Goal: Find specific page/section: Find specific page/section

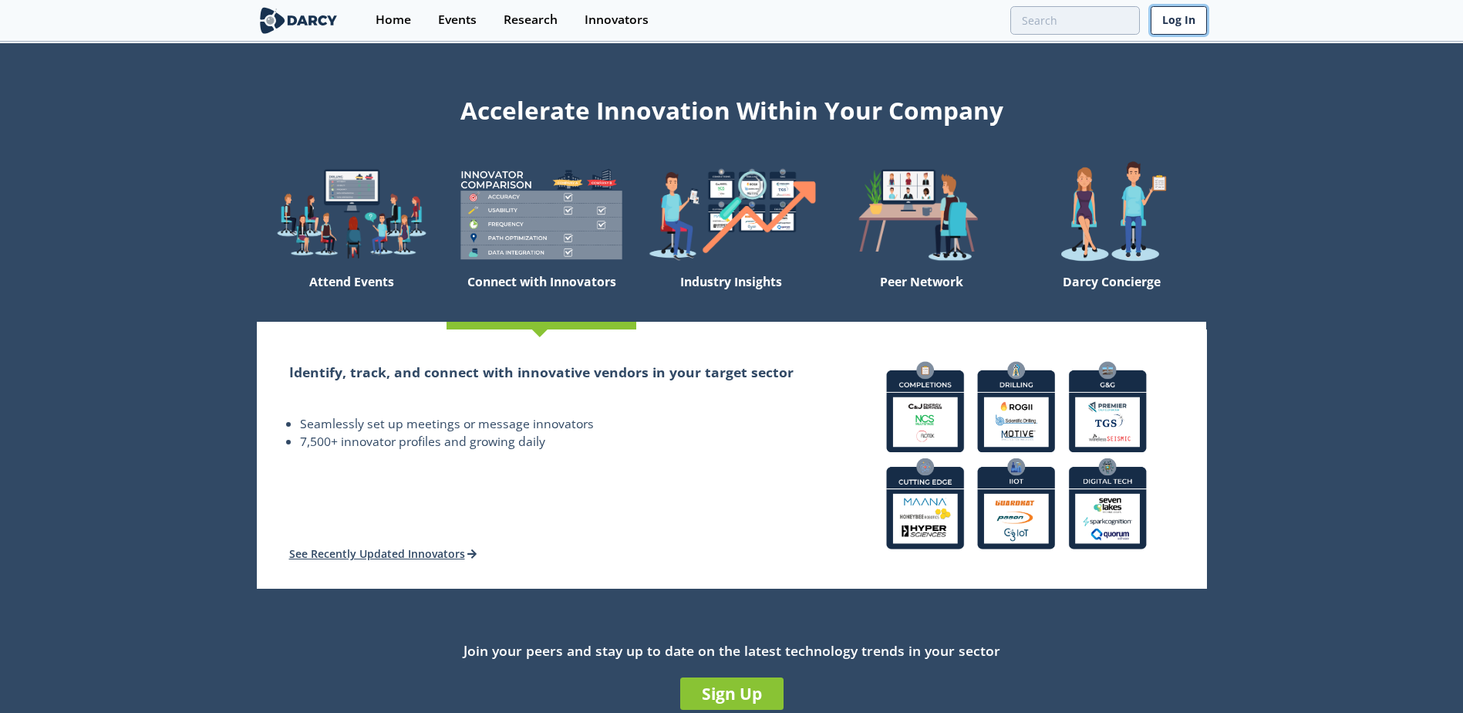
click at [1182, 20] on link "Log In" at bounding box center [1179, 20] width 56 height 29
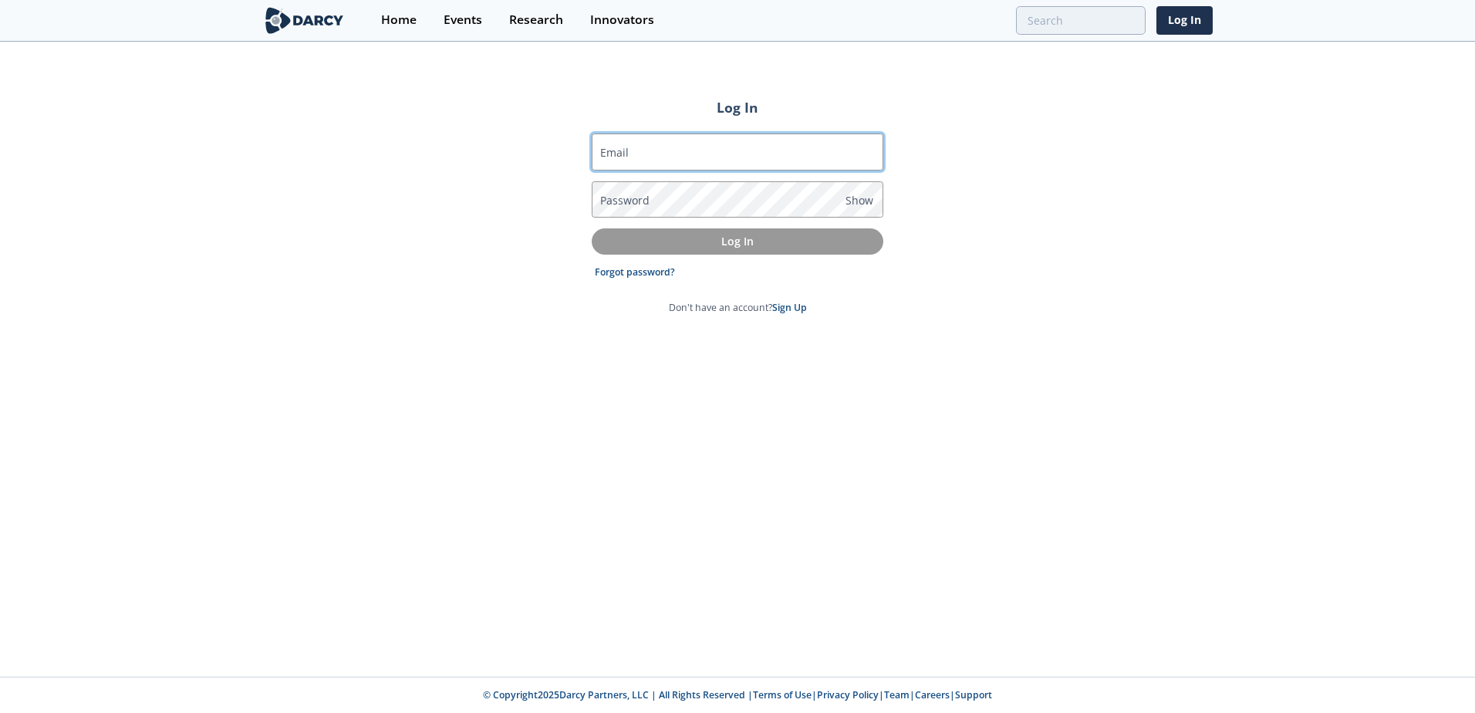
click at [668, 150] on input "Email" at bounding box center [738, 151] width 292 height 37
type input "[EMAIL_ADDRESS][PERSON_NAME][DOMAIN_NAME]"
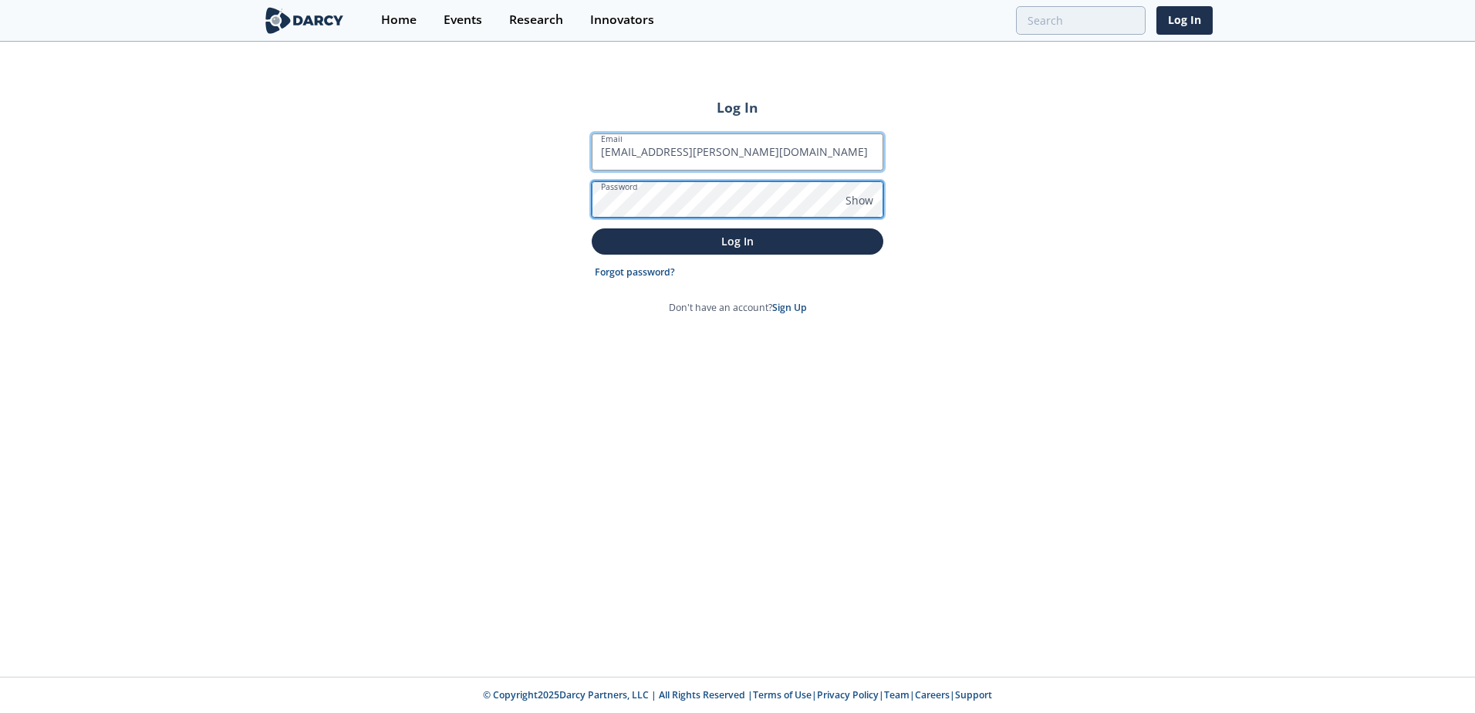
click at [592, 228] on button "Log In" at bounding box center [738, 240] width 292 height 25
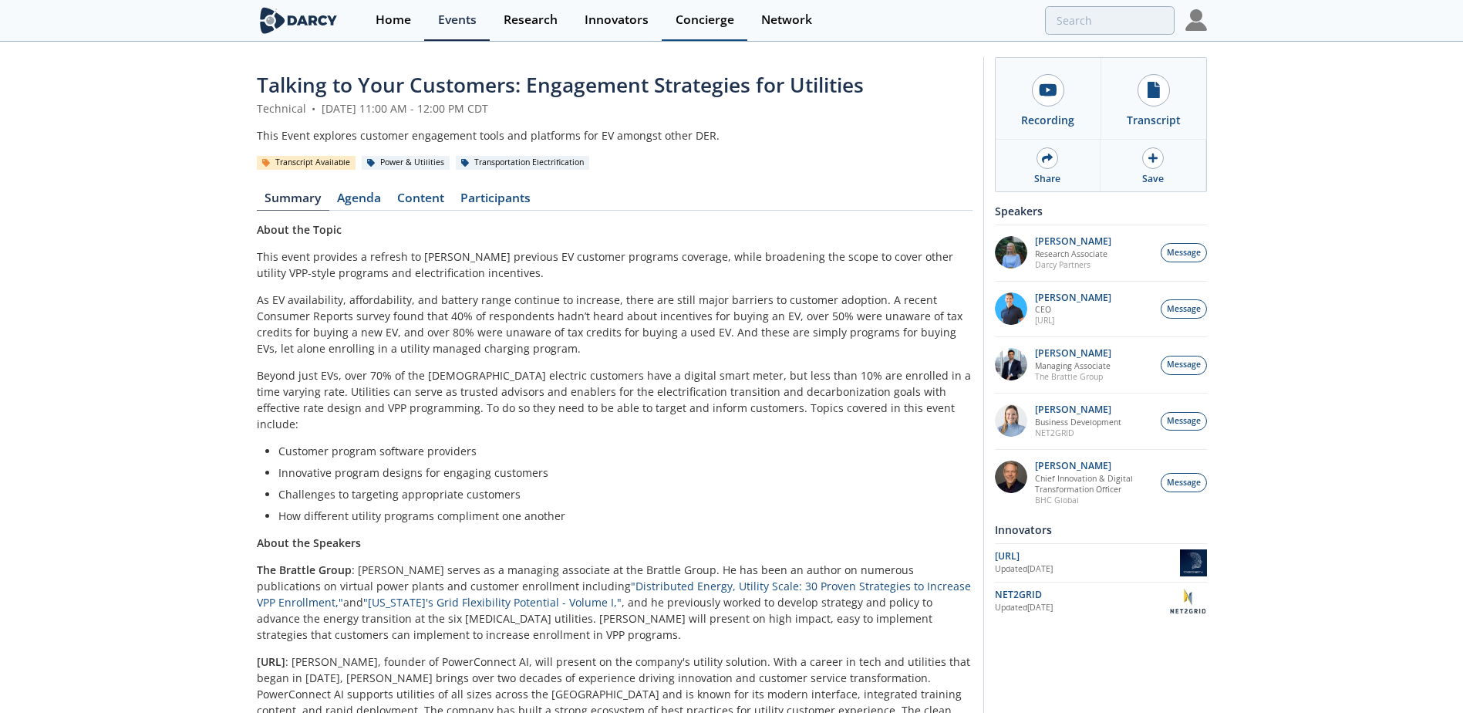
click at [710, 17] on div "Concierge" at bounding box center [705, 20] width 59 height 12
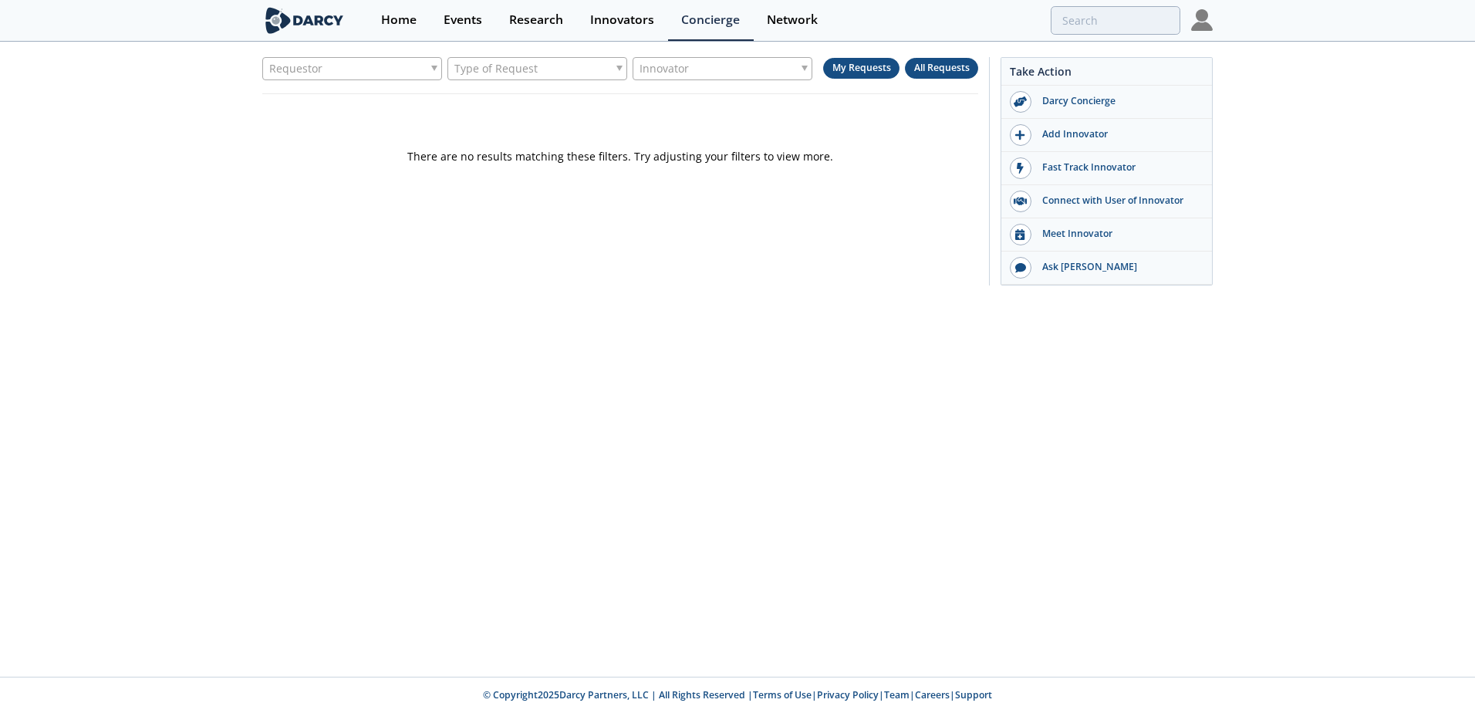
click at [946, 66] on span "All Requests" at bounding box center [942, 67] width 56 height 13
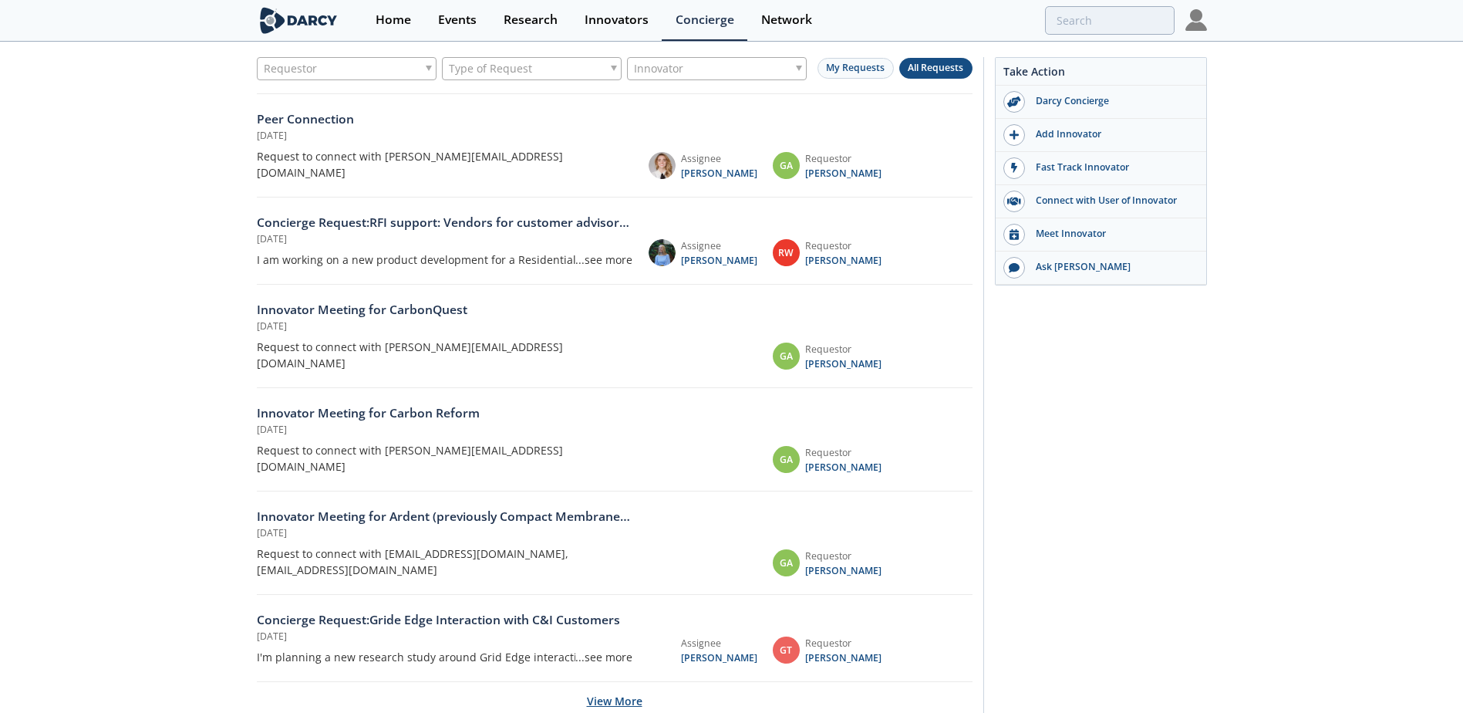
click at [624, 682] on button "View More" at bounding box center [615, 701] width 56 height 38
click at [457, 19] on div "Events" at bounding box center [457, 20] width 39 height 12
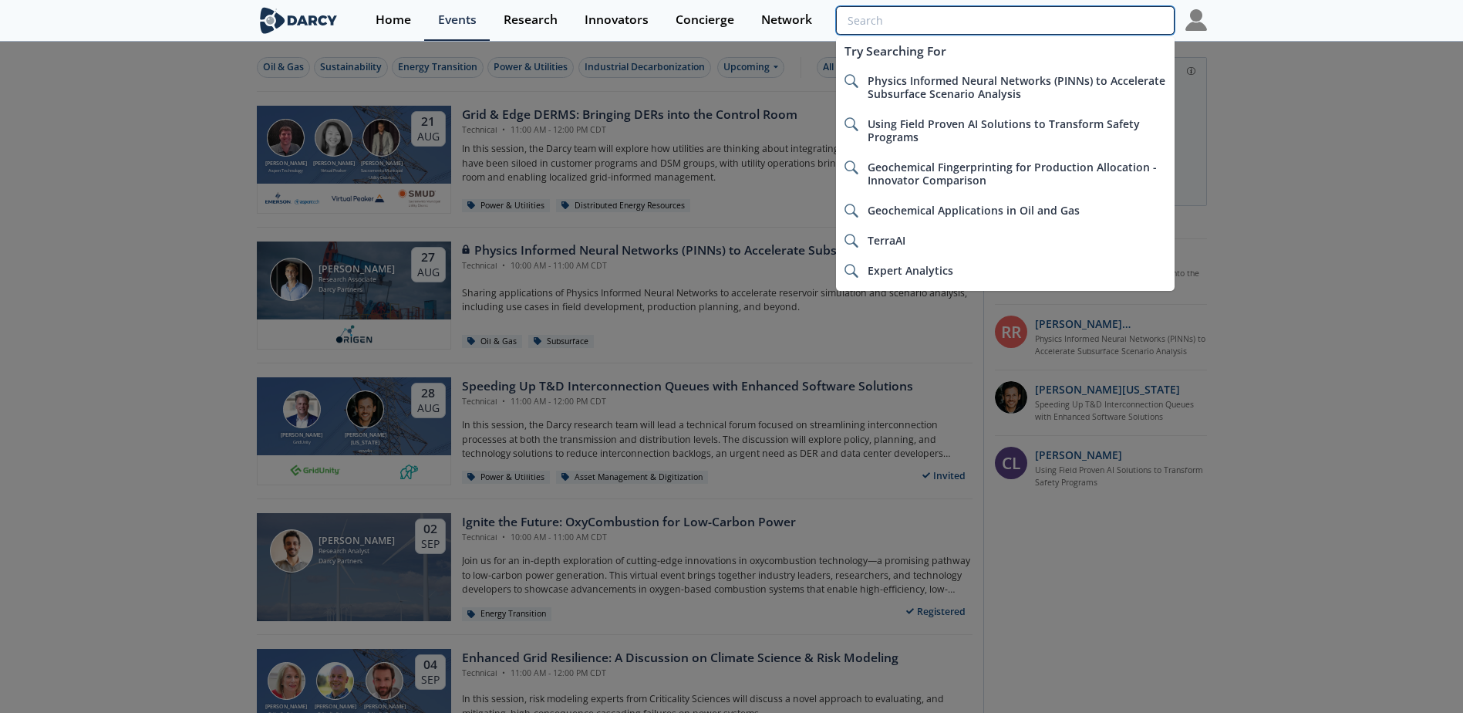
click at [1127, 21] on input "search" at bounding box center [1005, 20] width 338 height 29
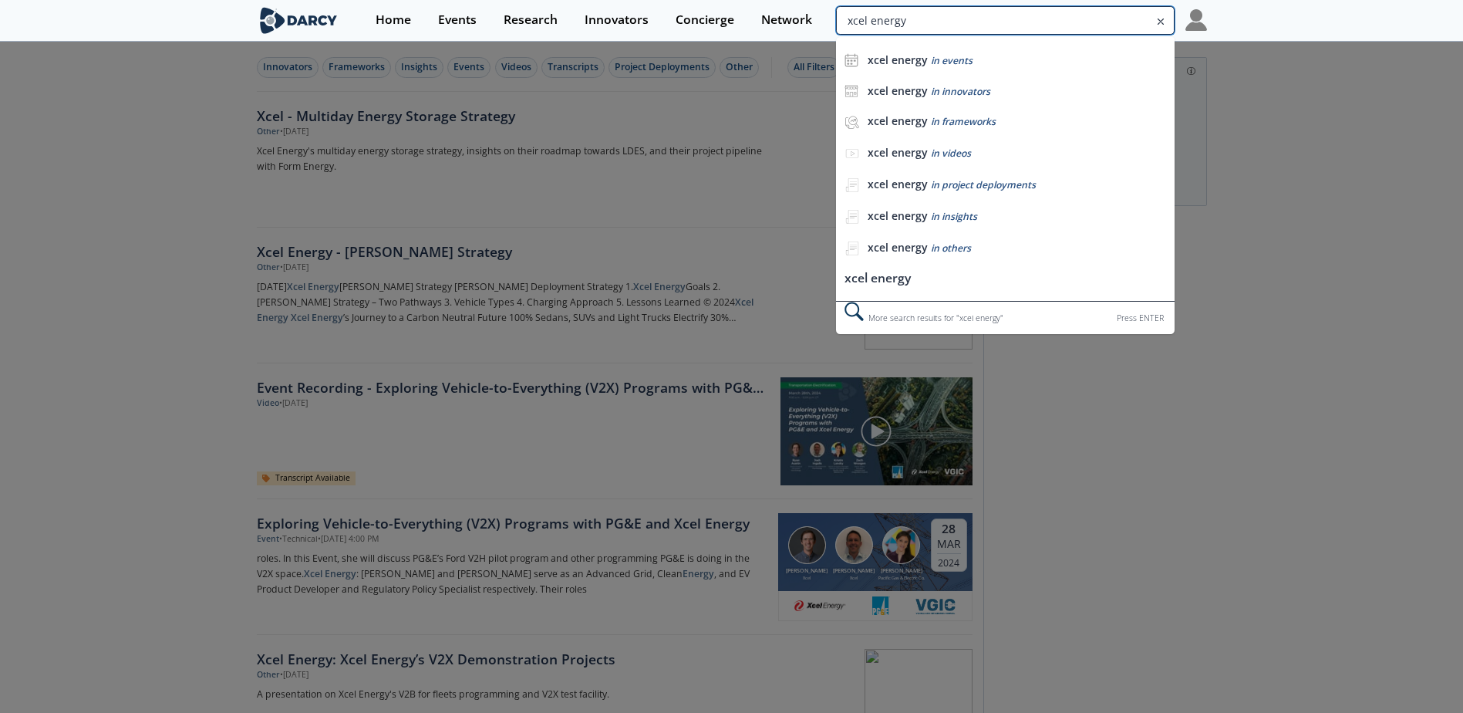
click at [1117, 21] on input "xcel energy" at bounding box center [1005, 20] width 338 height 29
type input ""xcel energy""
